Goal: Task Accomplishment & Management: Complete application form

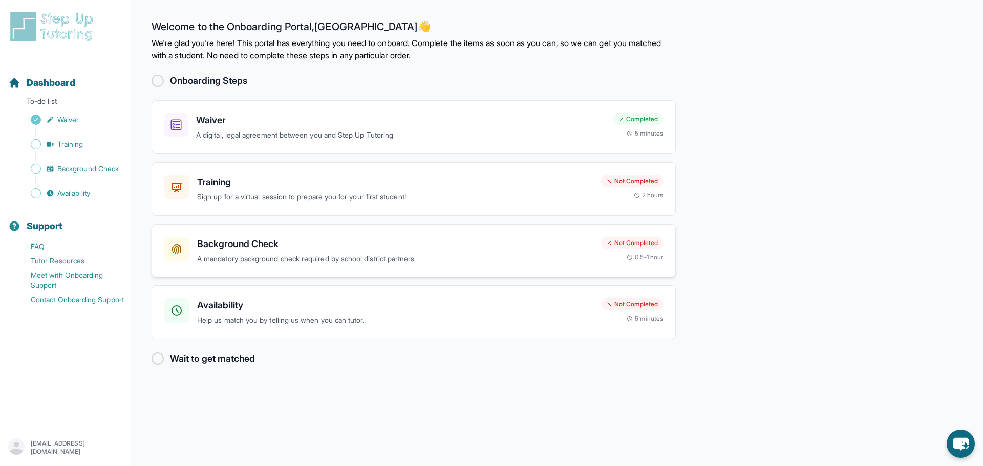
click at [282, 261] on p "A mandatory background check required by school district partners" at bounding box center [395, 259] width 396 height 12
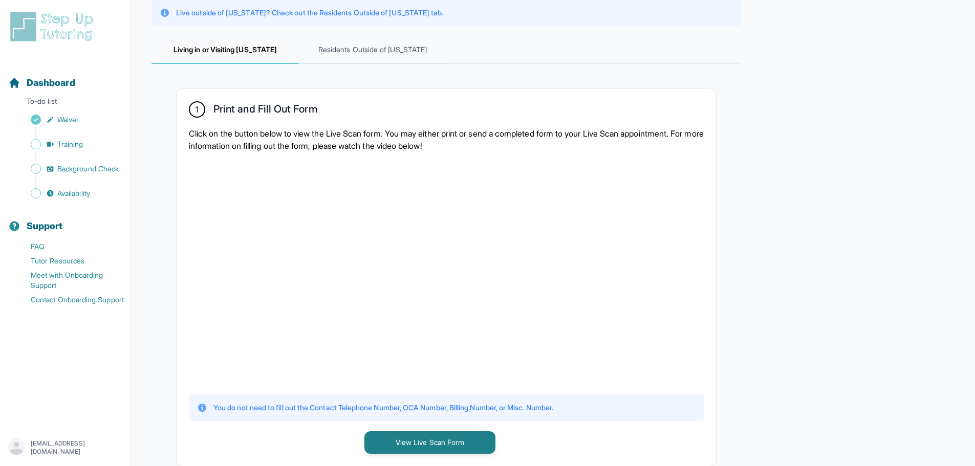
scroll to position [239, 0]
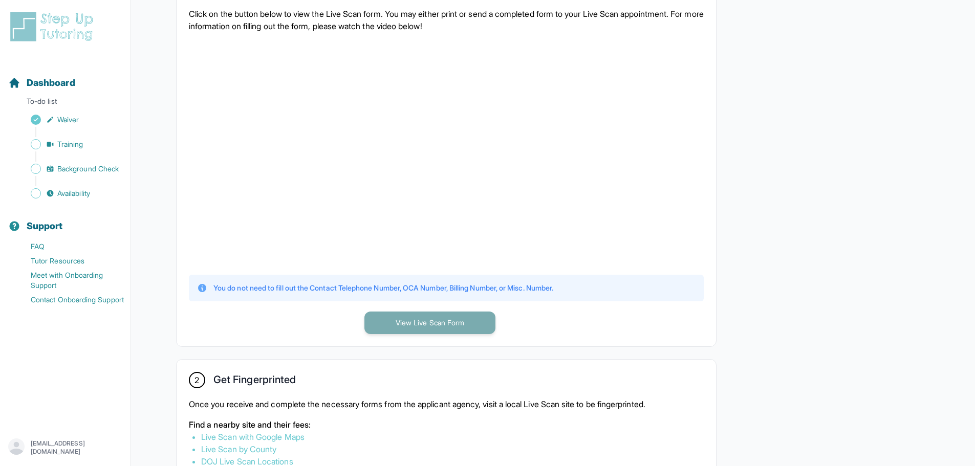
click at [433, 326] on button "View Live Scan Form" at bounding box center [430, 323] width 131 height 23
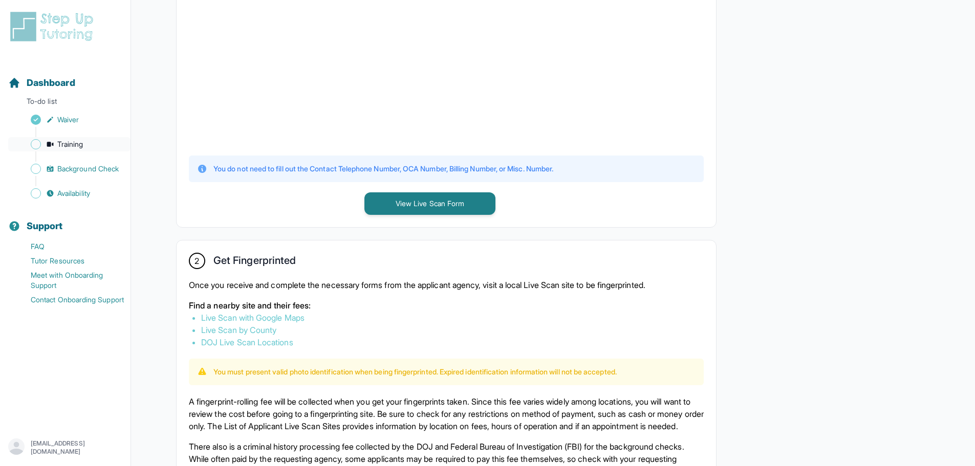
click at [88, 146] on link "Training" at bounding box center [69, 144] width 122 height 14
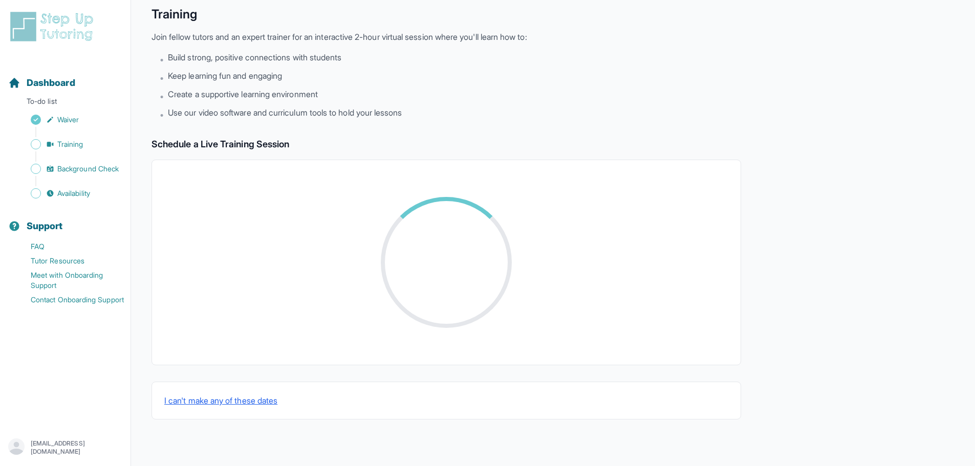
scroll to position [254, 0]
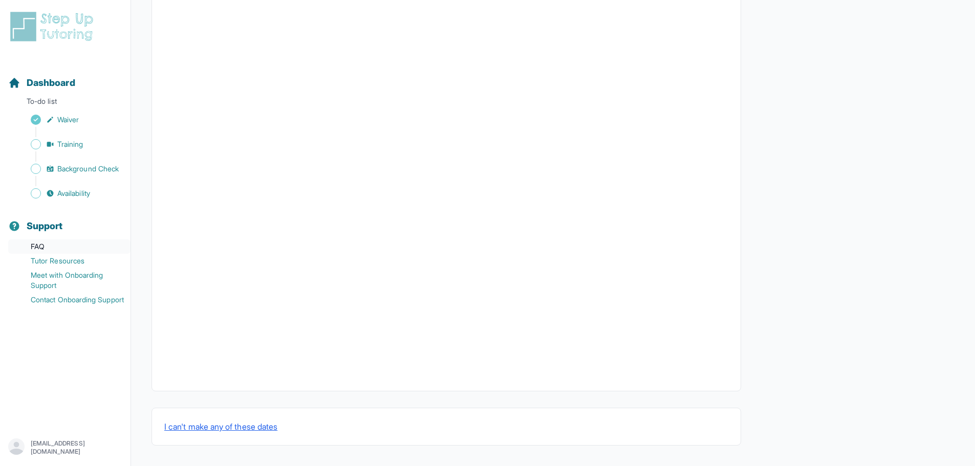
click at [36, 245] on link "FAQ" at bounding box center [69, 247] width 122 height 14
click at [76, 189] on span "Availability" at bounding box center [73, 193] width 33 height 10
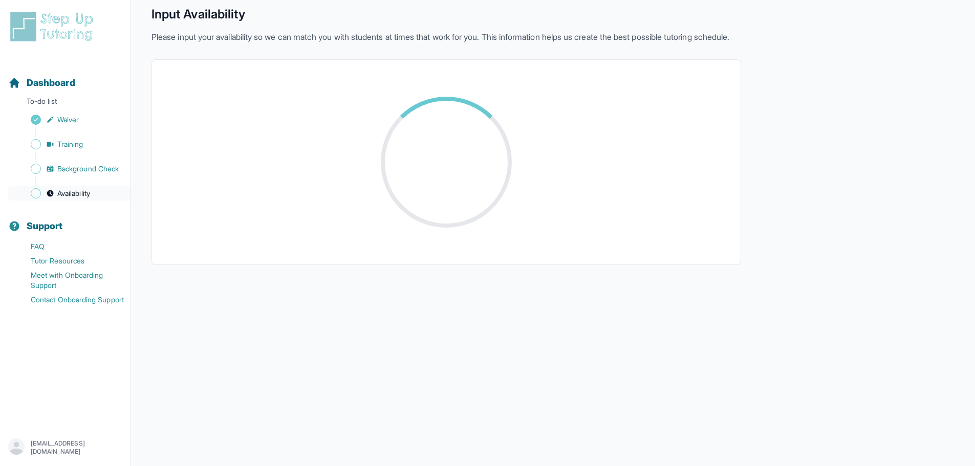
scroll to position [129, 0]
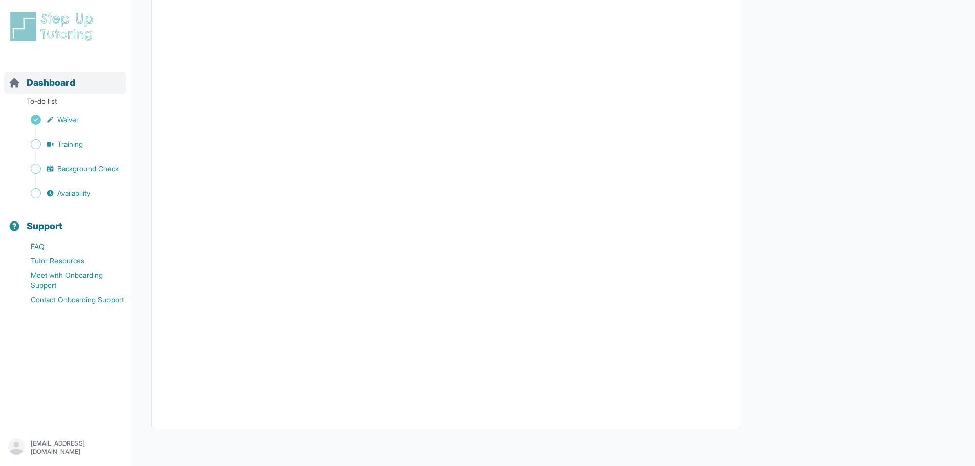
click at [60, 87] on span "Dashboard" at bounding box center [51, 83] width 49 height 14
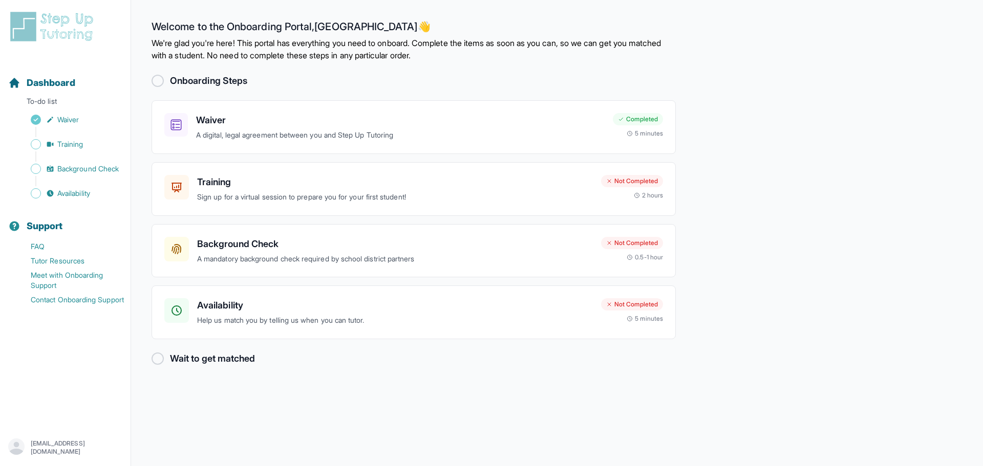
click at [161, 81] on div at bounding box center [158, 81] width 12 height 12
click at [209, 324] on p "Help us match you by telling us when you can tutor." at bounding box center [395, 321] width 396 height 12
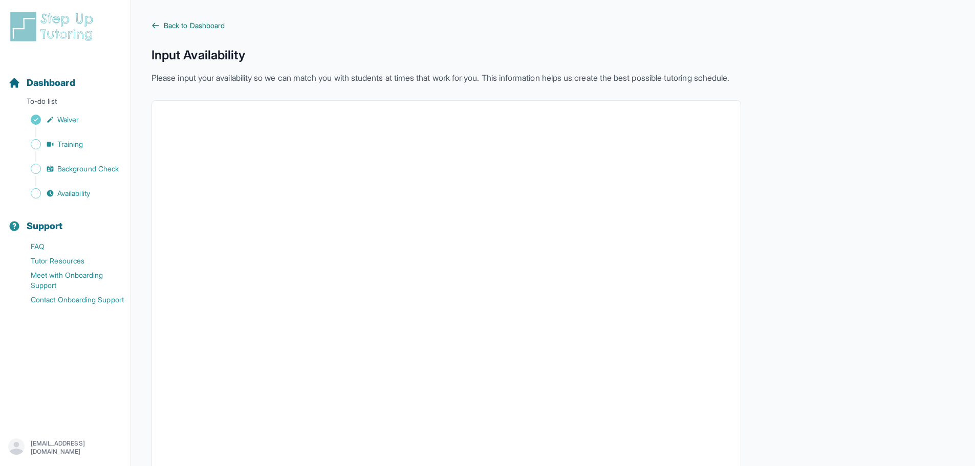
click at [153, 20] on link "Back to Dashboard" at bounding box center [447, 25] width 590 height 10
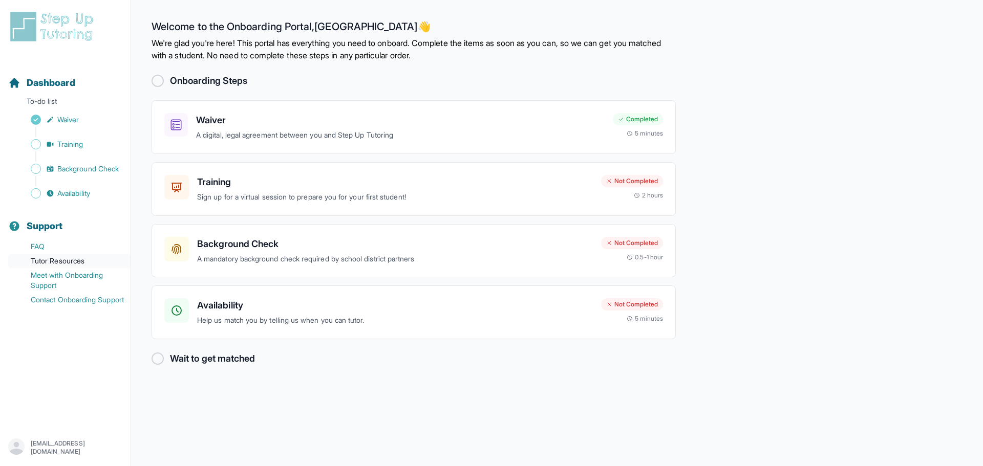
click at [83, 264] on link "Tutor Resources" at bounding box center [69, 261] width 122 height 14
click at [90, 189] on span "Availability" at bounding box center [73, 193] width 33 height 10
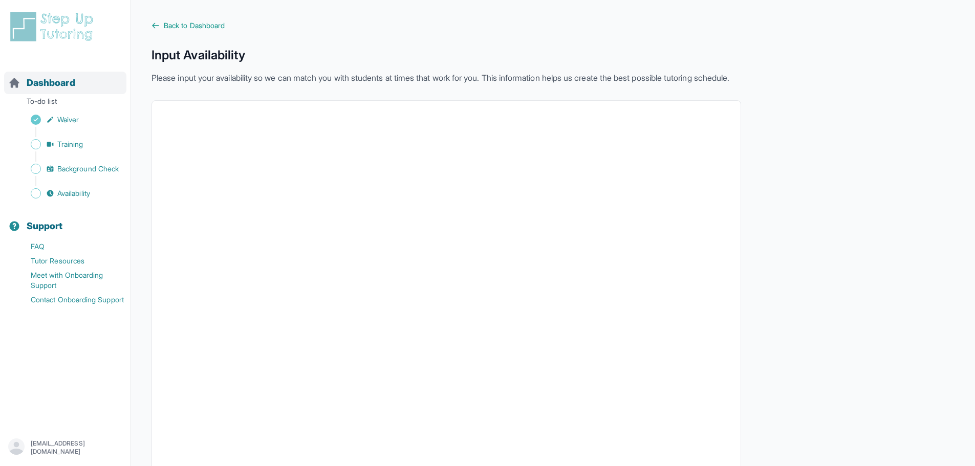
click at [74, 82] on span "Dashboard" at bounding box center [51, 83] width 49 height 14
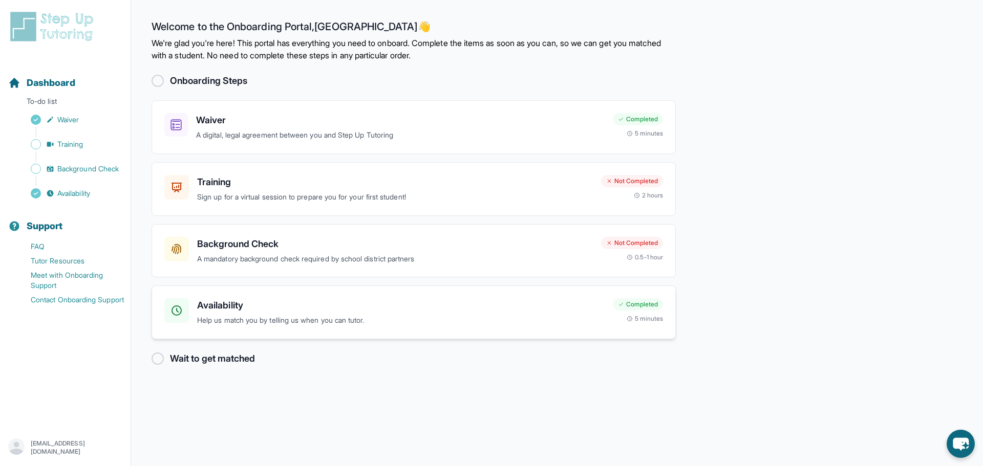
click at [339, 312] on h3 "Availability" at bounding box center [401, 306] width 408 height 14
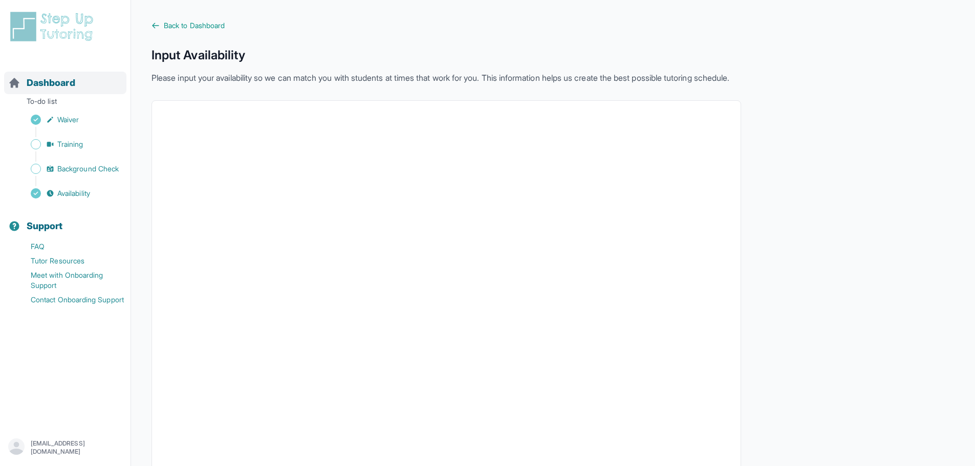
click at [78, 86] on div "Dashboard" at bounding box center [65, 83] width 122 height 23
click at [32, 88] on span "Dashboard" at bounding box center [51, 83] width 49 height 14
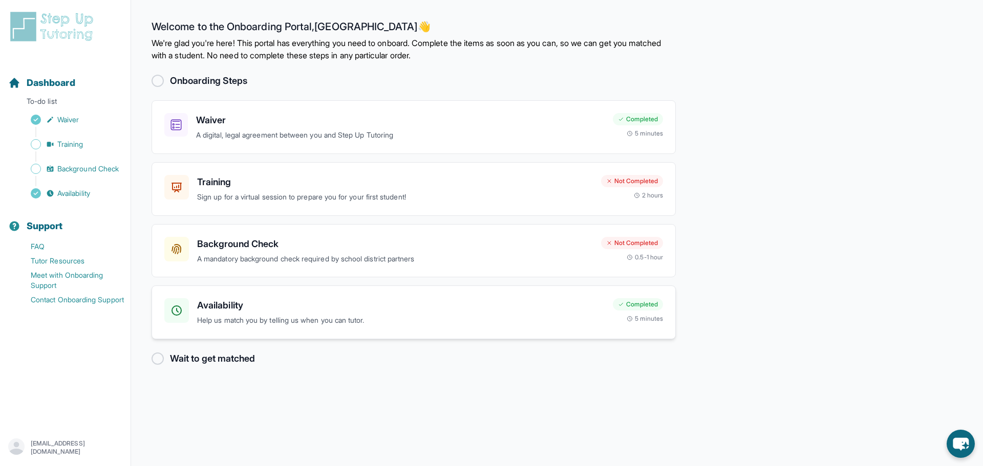
click at [231, 323] on p "Help us match you by telling us when you can tutor." at bounding box center [401, 321] width 408 height 12
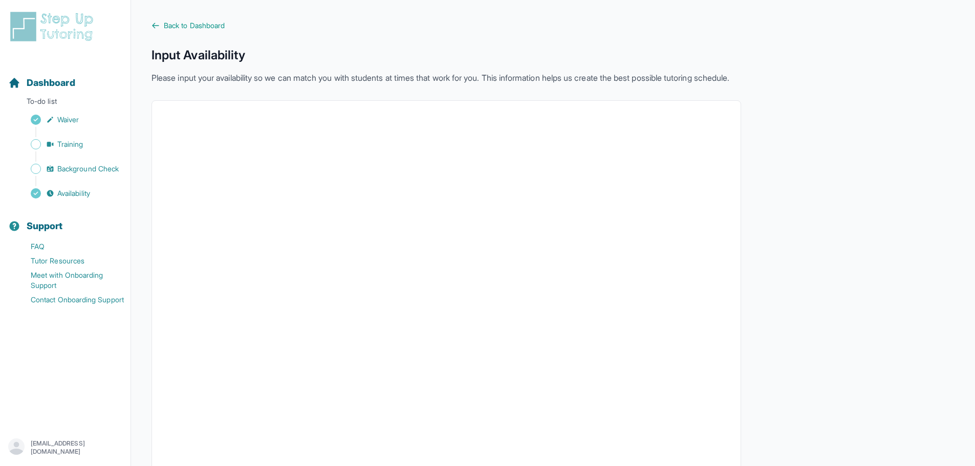
scroll to position [119, 0]
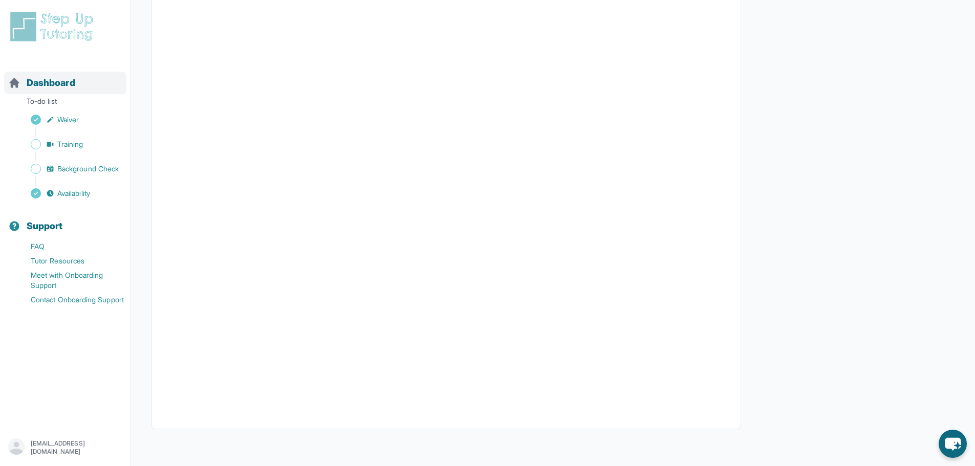
click at [84, 85] on div "Dashboard" at bounding box center [65, 83] width 122 height 23
click at [73, 81] on span "Dashboard" at bounding box center [51, 83] width 49 height 14
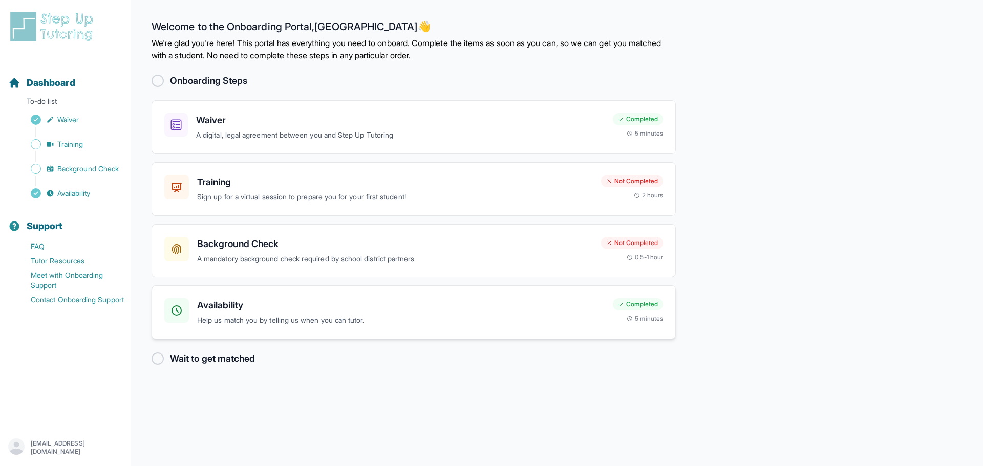
click at [297, 315] on p "Help us match you by telling us when you can tutor." at bounding box center [401, 321] width 408 height 12
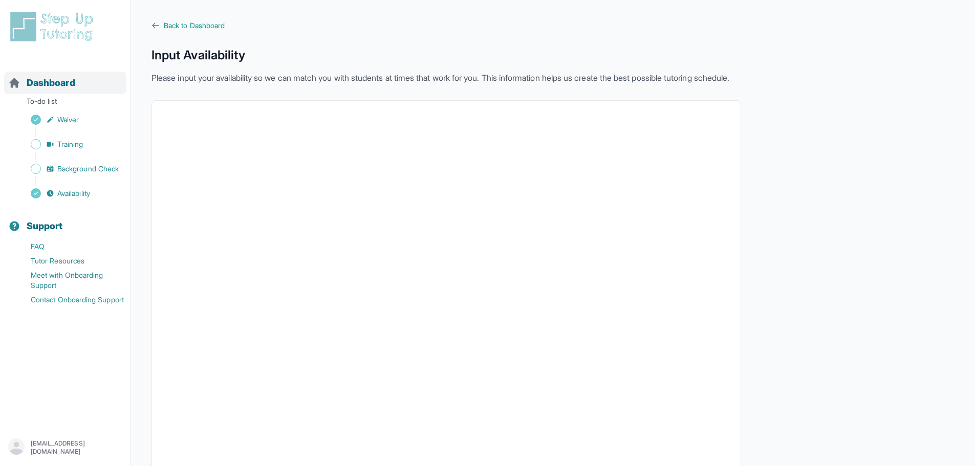
click at [42, 88] on span "Dashboard" at bounding box center [51, 83] width 49 height 14
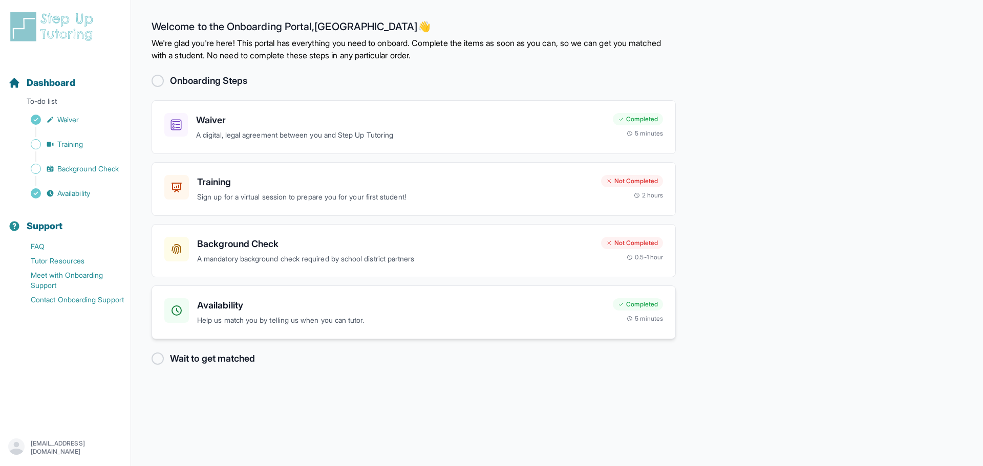
click at [257, 303] on h3 "Availability" at bounding box center [401, 306] width 408 height 14
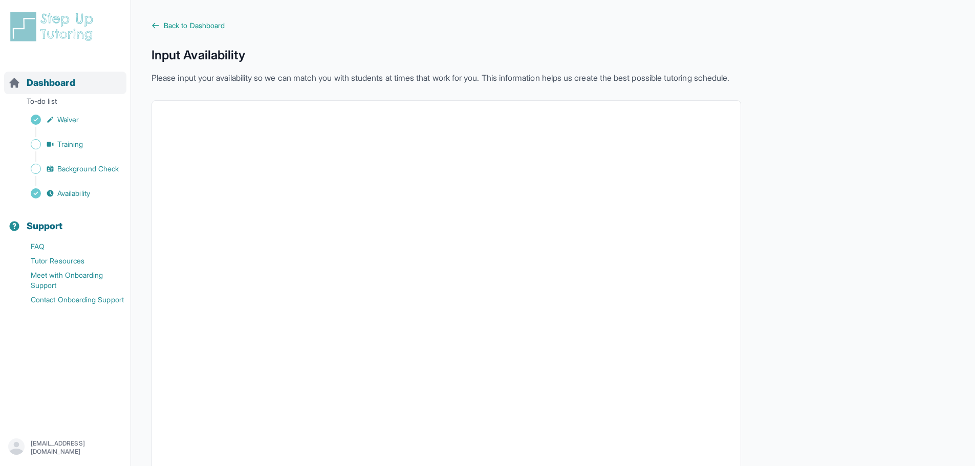
drag, startPoint x: 56, startPoint y: 62, endPoint x: 59, endPoint y: 80, distance: 17.7
click at [56, 62] on button "Dashboard" at bounding box center [65, 76] width 122 height 35
click at [60, 84] on span "Dashboard" at bounding box center [51, 83] width 49 height 14
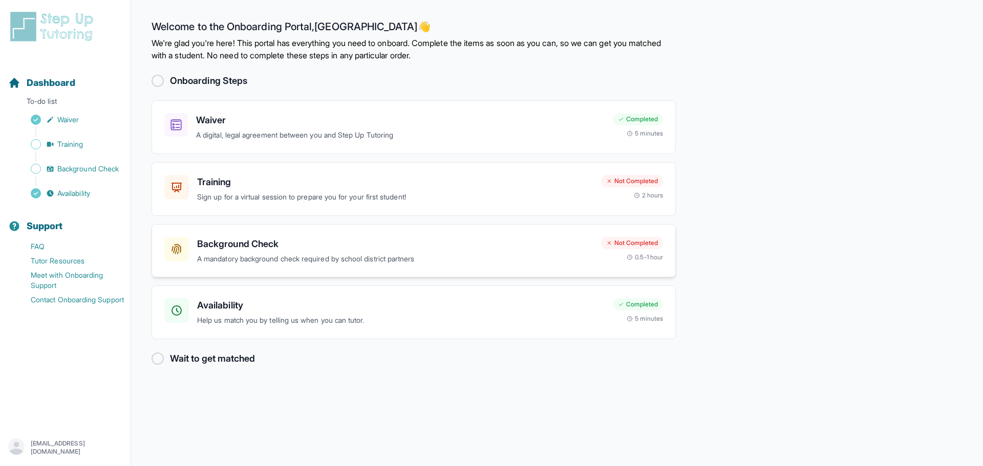
click at [229, 238] on h3 "Background Check" at bounding box center [395, 244] width 396 height 14
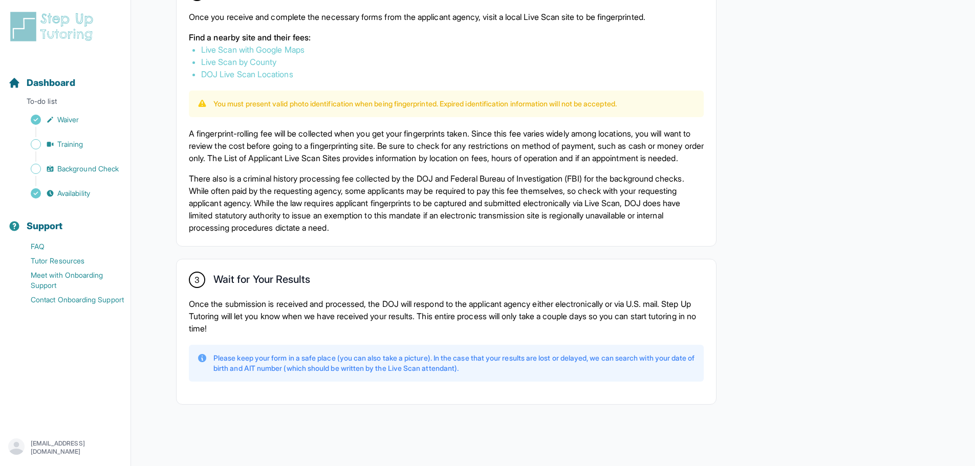
scroll to position [41, 0]
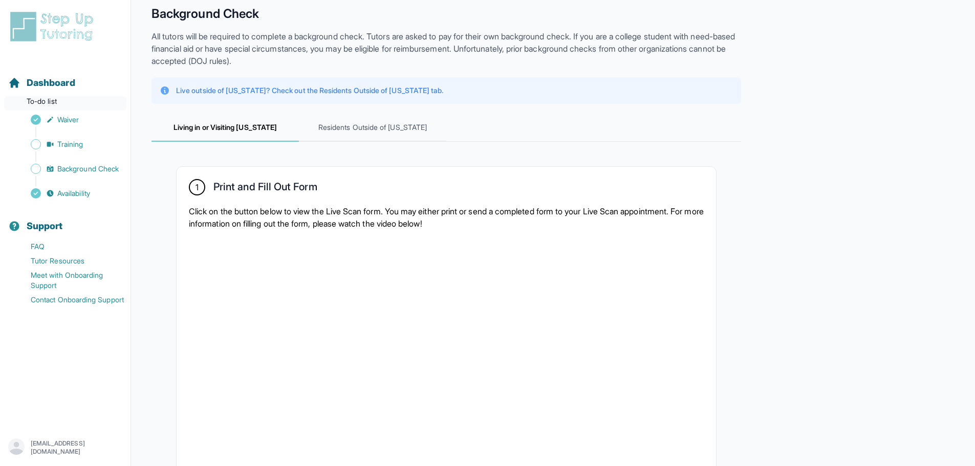
click at [69, 107] on p "To-do list" at bounding box center [65, 103] width 122 height 14
click at [67, 87] on span "Dashboard" at bounding box center [51, 83] width 49 height 14
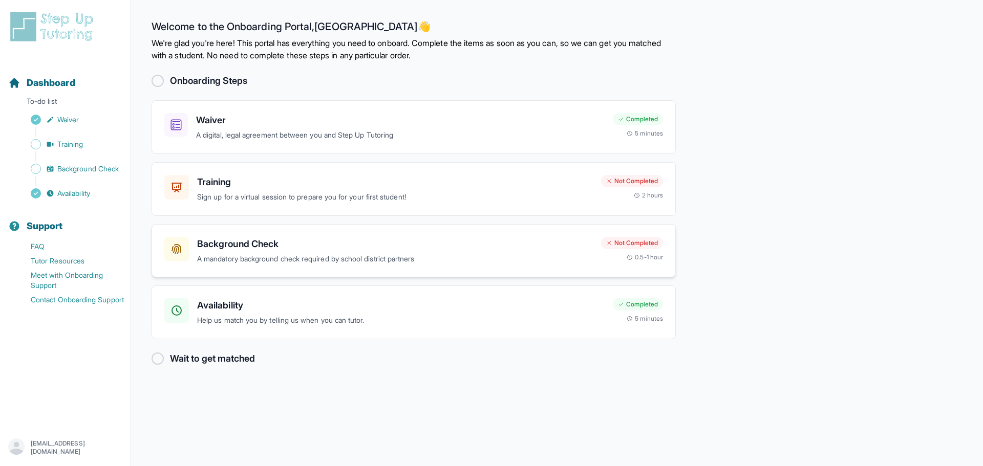
click at [196, 246] on div "Background Check A mandatory background check required by school district partn…" at bounding box center [378, 251] width 429 height 28
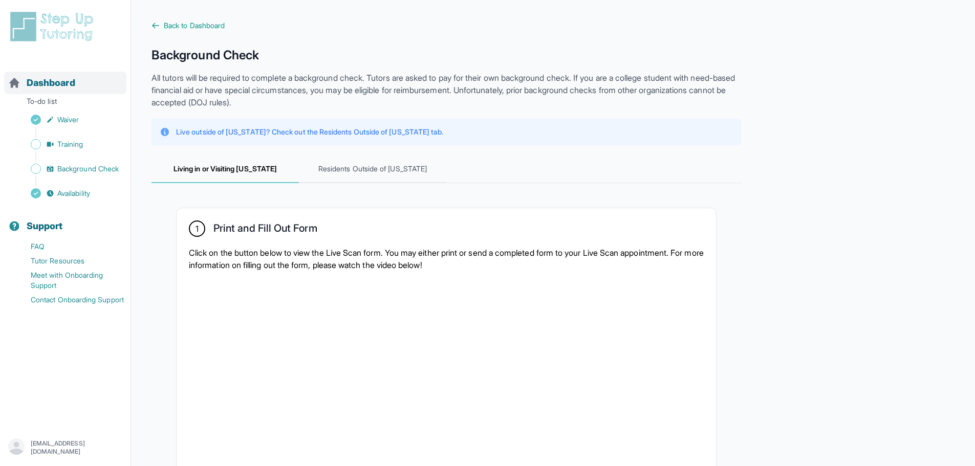
click at [72, 89] on span "Dashboard" at bounding box center [51, 83] width 49 height 14
